Goal: Navigation & Orientation: Find specific page/section

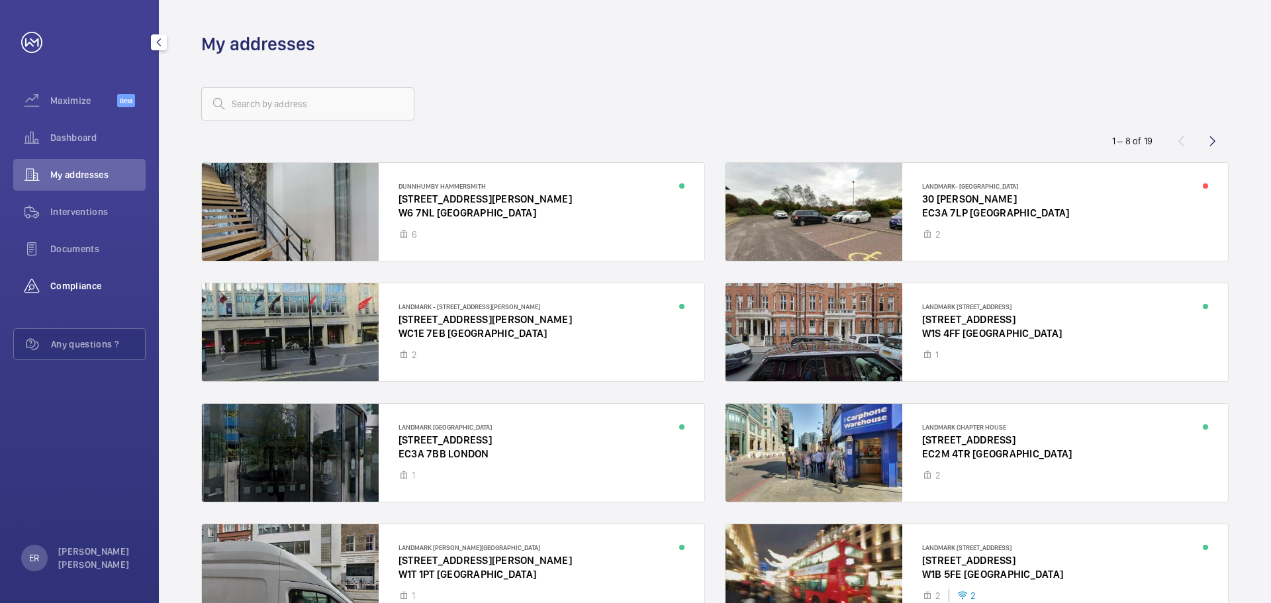
click at [87, 288] on span "Compliance" at bounding box center [97, 285] width 95 height 13
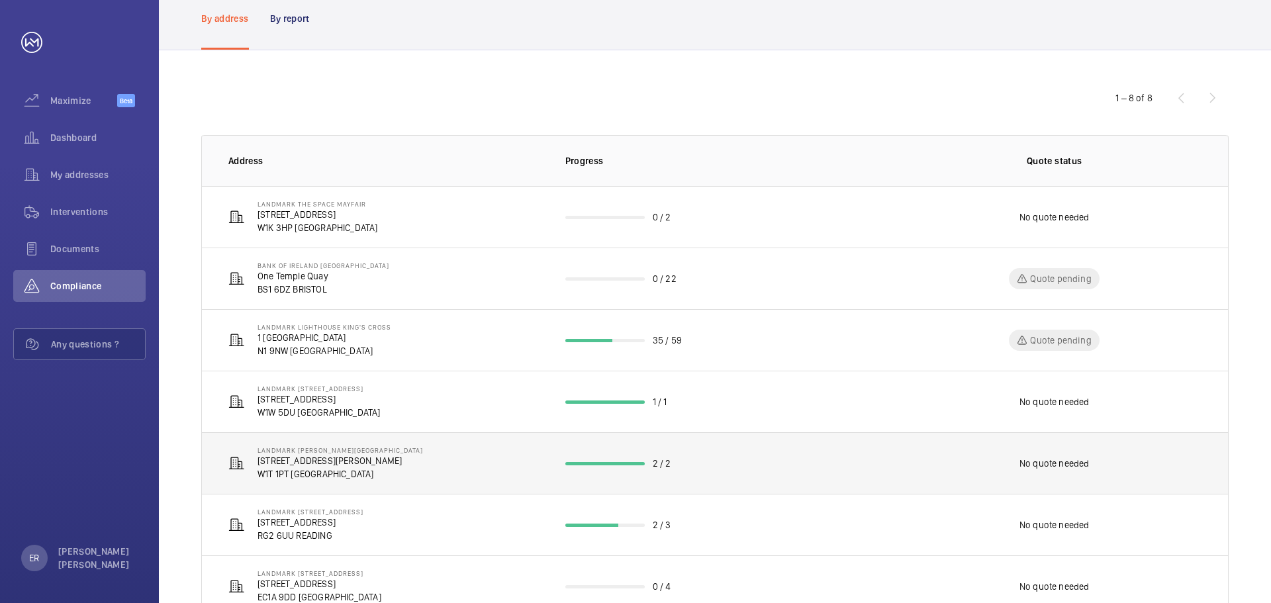
scroll to position [177, 0]
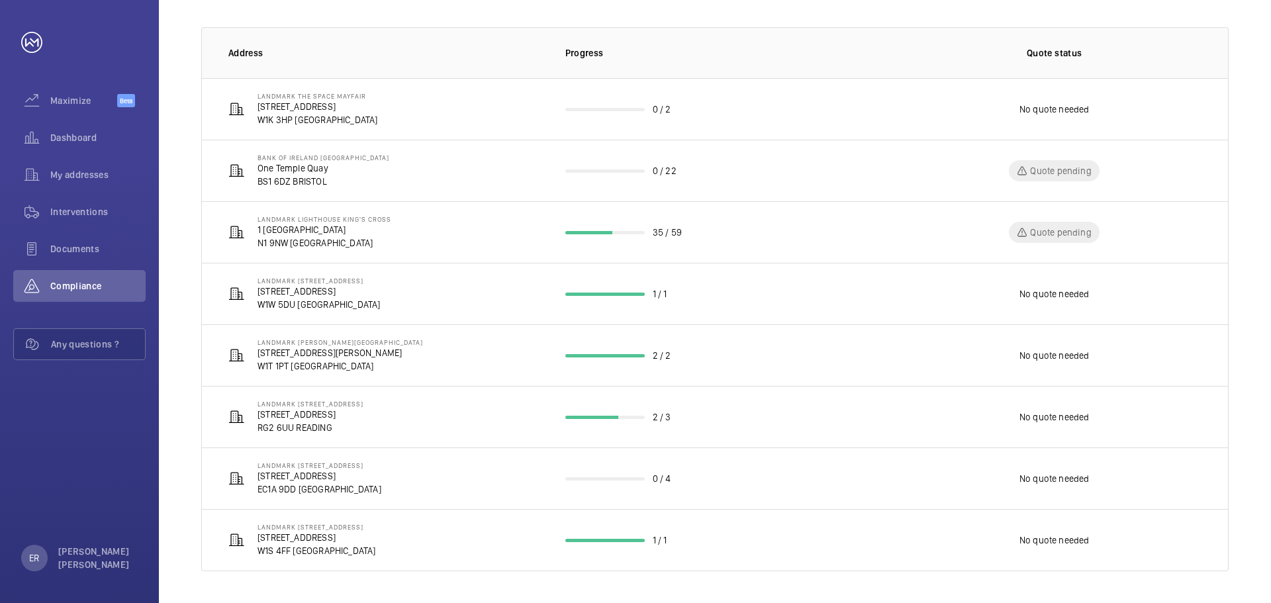
click at [741, 44] on th "Progress" at bounding box center [715, 52] width 342 height 51
click at [87, 183] on div "My addresses" at bounding box center [79, 175] width 132 height 32
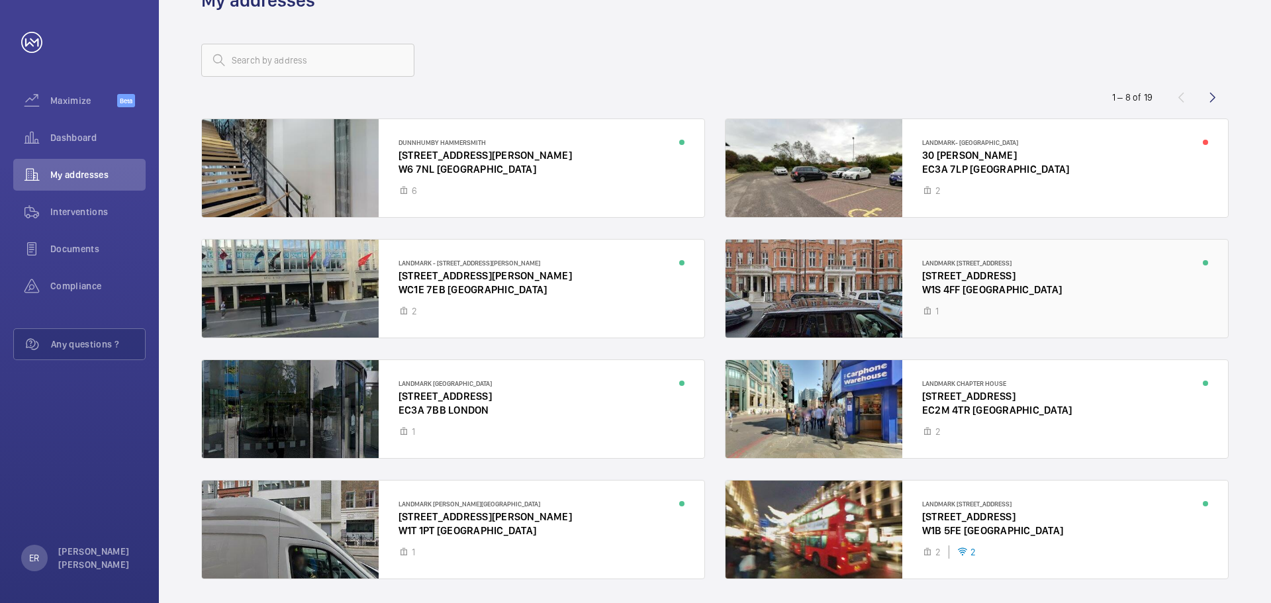
scroll to position [86, 0]
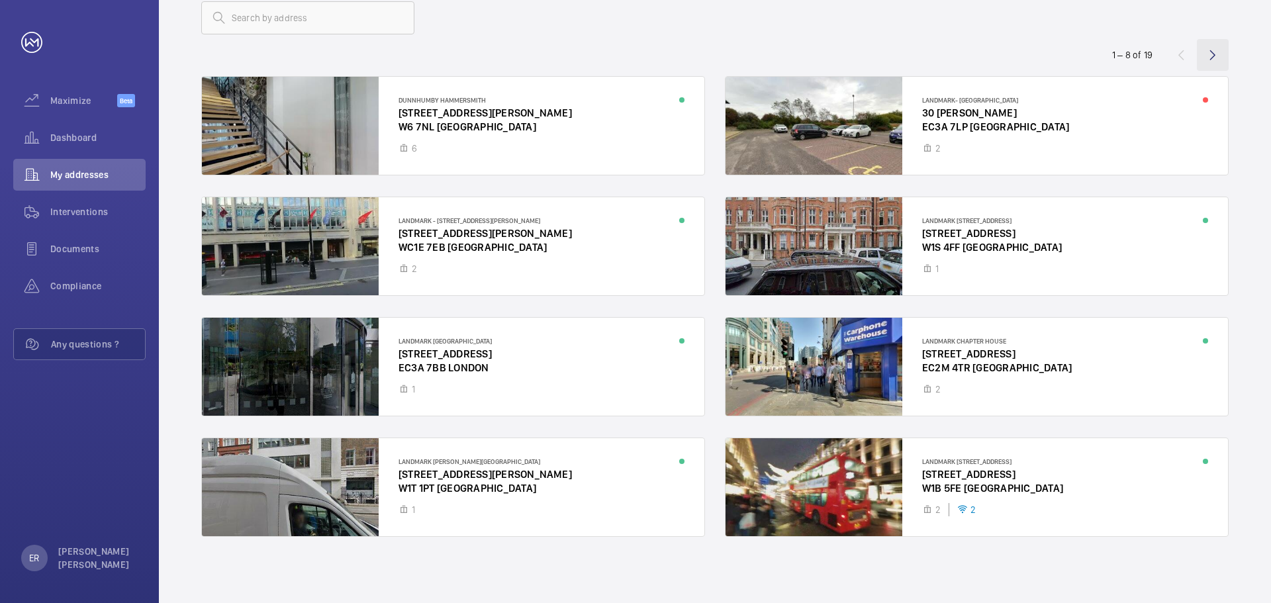
click at [1202, 56] on wm-front-icon-button at bounding box center [1213, 55] width 32 height 32
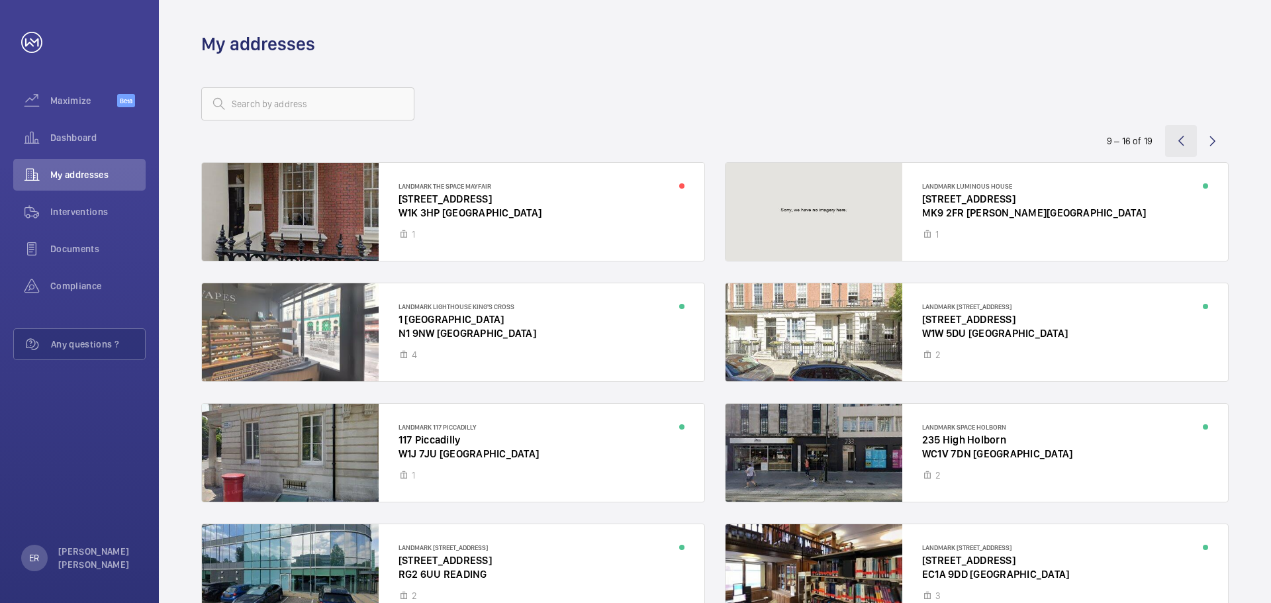
click at [1180, 144] on wm-front-icon-button at bounding box center [1181, 141] width 32 height 32
